Goal: Check status: Check status

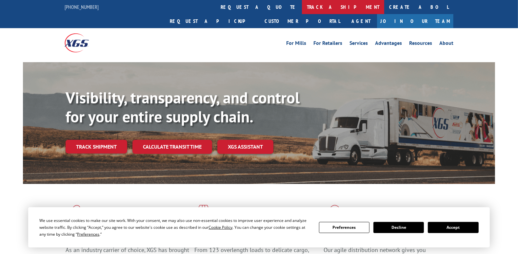
click at [302, 8] on link "track a shipment" at bounding box center [343, 7] width 82 height 14
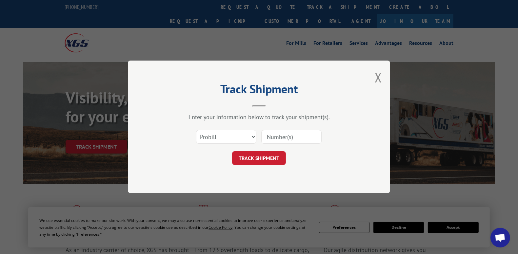
click at [274, 139] on input at bounding box center [291, 137] width 60 height 14
paste input "16566985"
type input "16566985"
click at [257, 160] on button "TRACK SHIPMENT" at bounding box center [259, 159] width 54 height 14
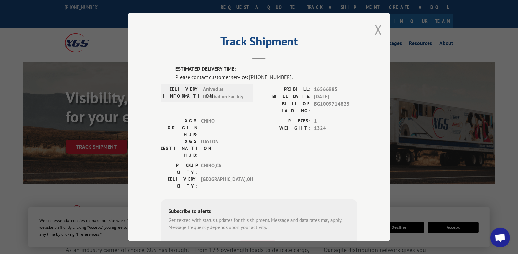
click at [376, 29] on button "Close modal" at bounding box center [378, 29] width 7 height 17
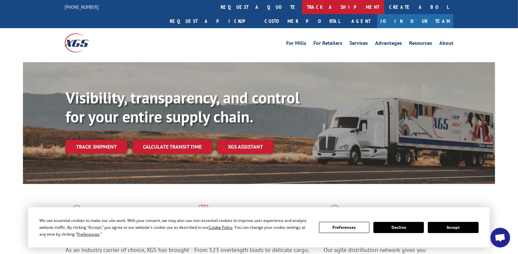
click at [302, 10] on link "track a shipment" at bounding box center [343, 7] width 82 height 14
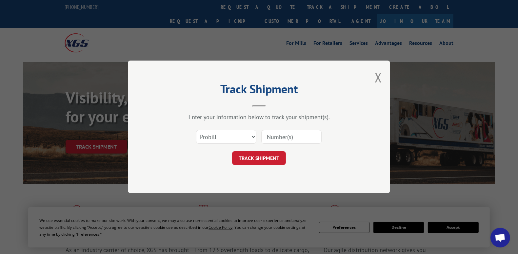
click at [269, 136] on input at bounding box center [291, 137] width 60 height 14
paste input "16566985"
type input "16566985"
click at [269, 160] on button "TRACK SHIPMENT" at bounding box center [259, 159] width 54 height 14
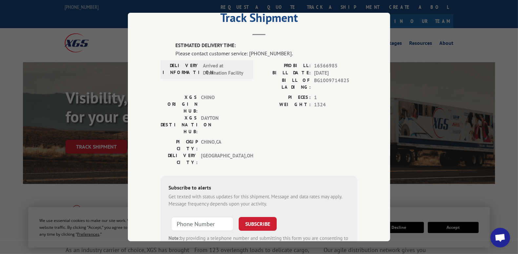
scroll to position [53, 0]
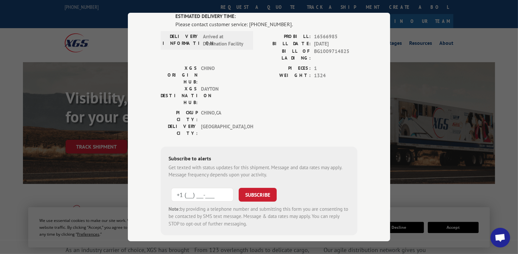
click at [179, 188] on input "+1 (___) ___-____" at bounding box center [202, 195] width 62 height 14
type input "[PHONE_NUMBER]"
click at [251, 188] on button "SUBSCRIBE" at bounding box center [258, 195] width 38 height 14
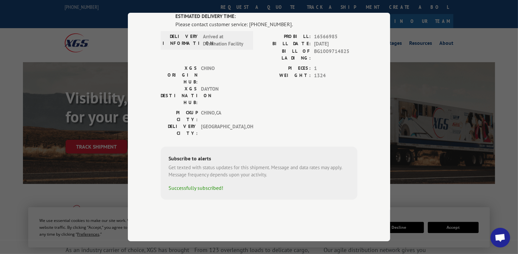
scroll to position [17, 0]
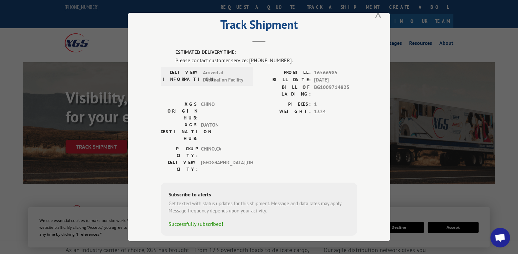
click at [378, 15] on button "Close modal" at bounding box center [378, 12] width 7 height 17
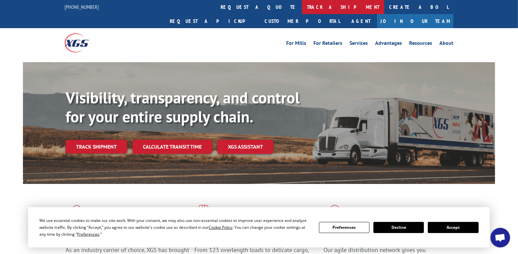
click at [302, 8] on link "track a shipment" at bounding box center [343, 7] width 82 height 14
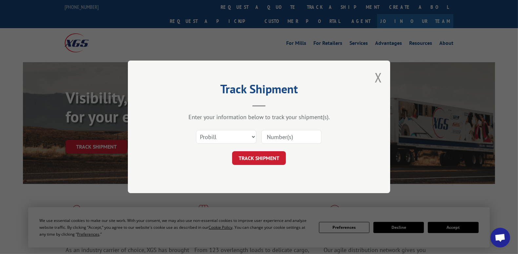
click at [272, 136] on input at bounding box center [291, 137] width 60 height 14
paste input "17496867"
type input "17496867"
click at [272, 161] on button "TRACK SHIPMENT" at bounding box center [259, 159] width 54 height 14
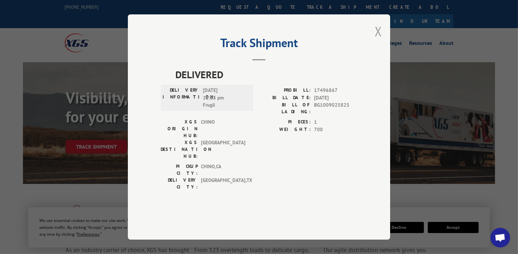
click at [377, 40] on button "Close modal" at bounding box center [378, 31] width 7 height 17
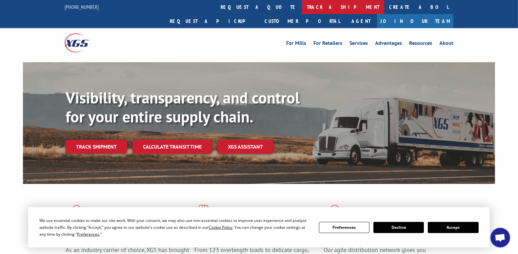
click at [302, 9] on link "track a shipment" at bounding box center [343, 7] width 82 height 14
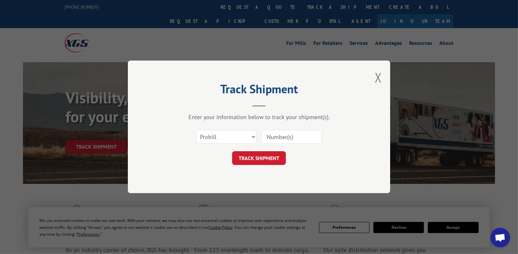
click at [280, 138] on input at bounding box center [291, 137] width 60 height 14
paste input "17496866"
type input "17496866"
click at [249, 158] on button "TRACK SHIPMENT" at bounding box center [259, 159] width 54 height 14
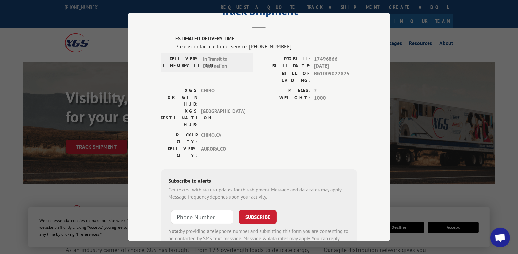
scroll to position [20, 0]
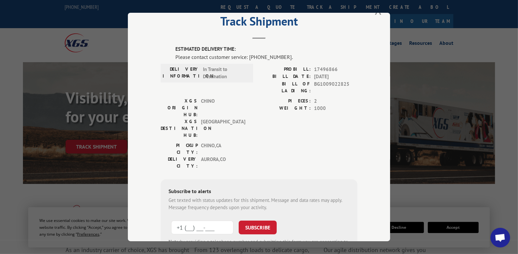
click at [203, 221] on input "+1 (___) ___-____" at bounding box center [202, 228] width 62 height 14
type input "[PHONE_NUMBER]"
click at [256, 221] on button "SUBSCRIBE" at bounding box center [258, 228] width 38 height 14
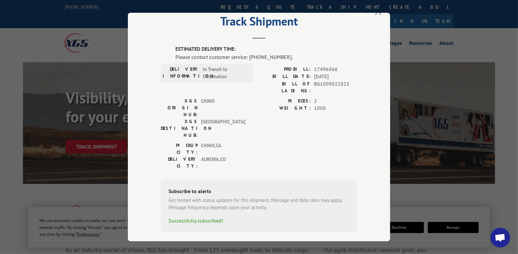
scroll to position [17, 0]
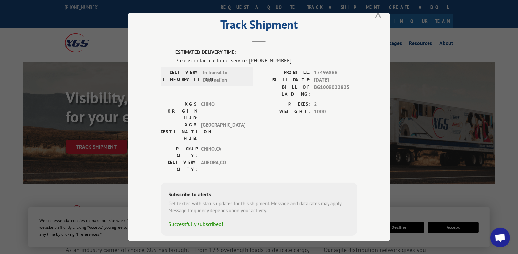
click at [377, 17] on button "Close modal" at bounding box center [378, 12] width 7 height 17
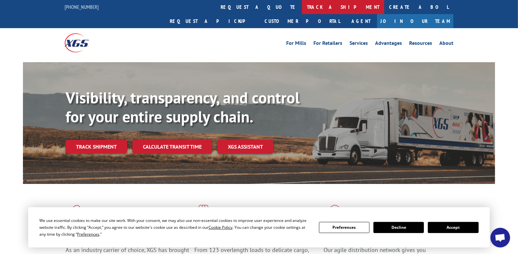
click at [302, 10] on link "track a shipment" at bounding box center [343, 7] width 82 height 14
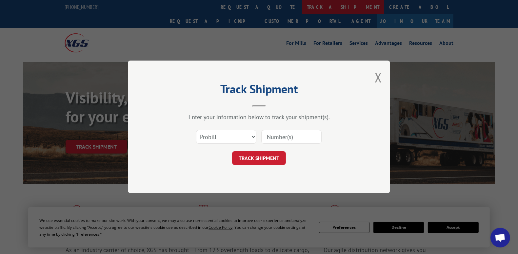
scroll to position [0, 0]
click at [265, 135] on input at bounding box center [291, 137] width 60 height 14
paste input "17496866"
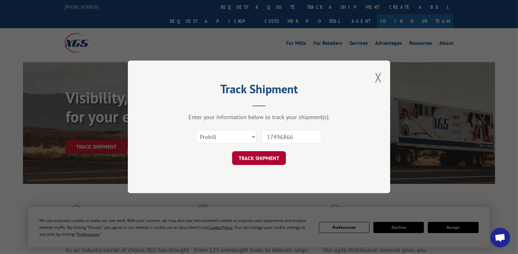
type input "17496866"
click at [263, 163] on button "TRACK SHIPMENT" at bounding box center [259, 159] width 54 height 14
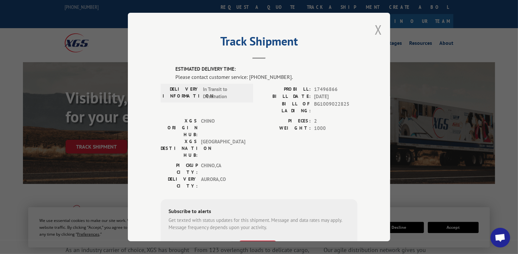
click at [375, 31] on button "Close modal" at bounding box center [378, 29] width 7 height 17
